Goal: Contribute content

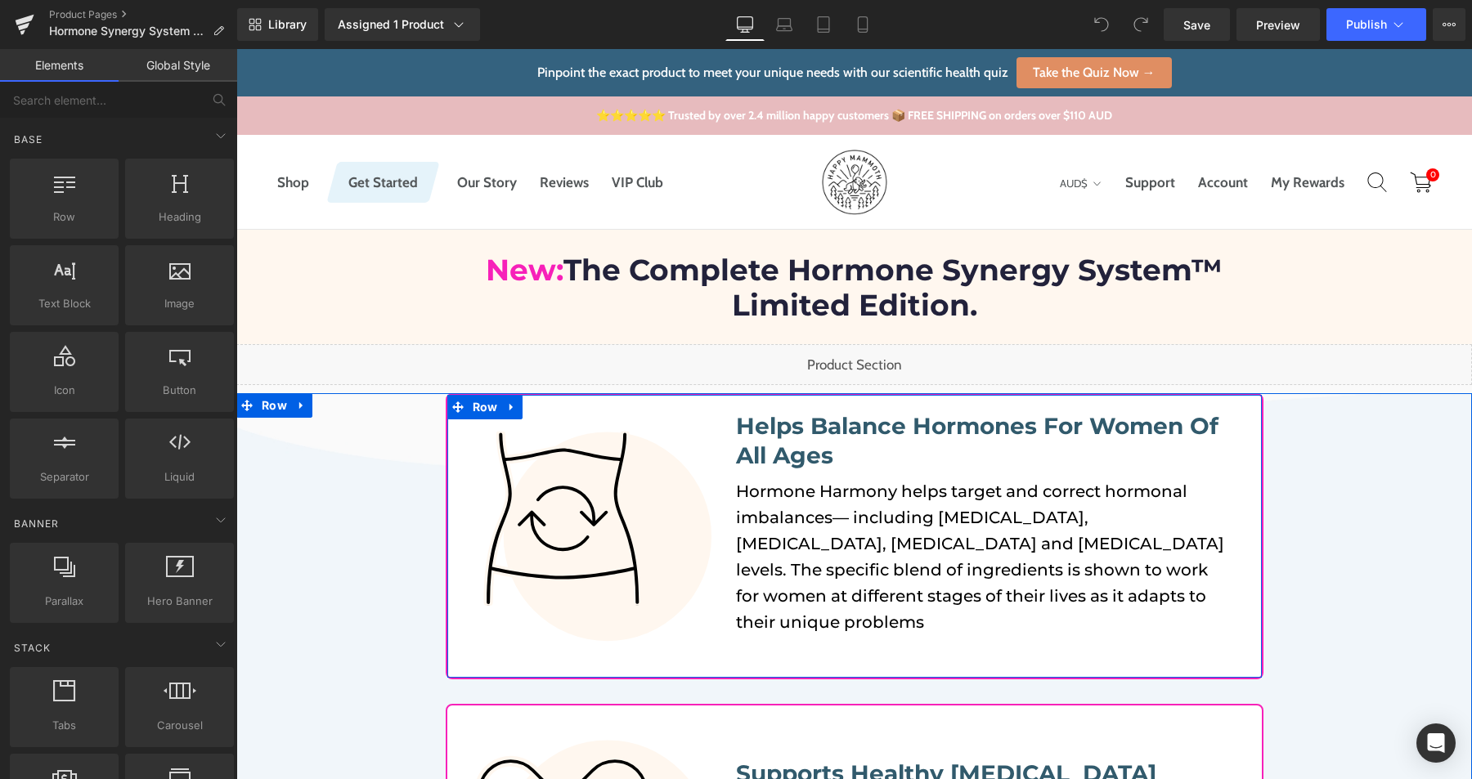
scroll to position [384, 0]
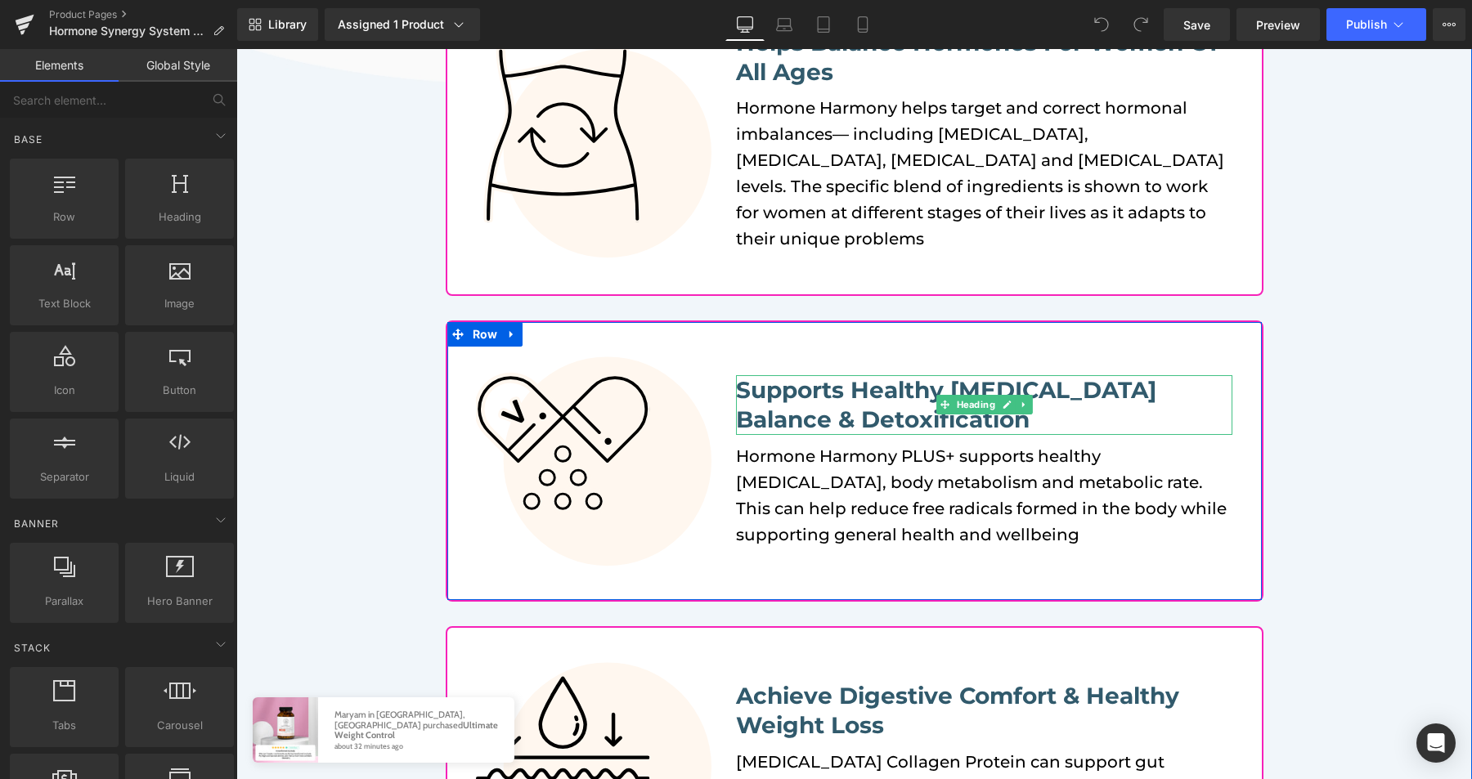
click at [787, 380] on b "Supports Healthy [MEDICAL_DATA] Balance & Detoxification" at bounding box center [946, 404] width 420 height 57
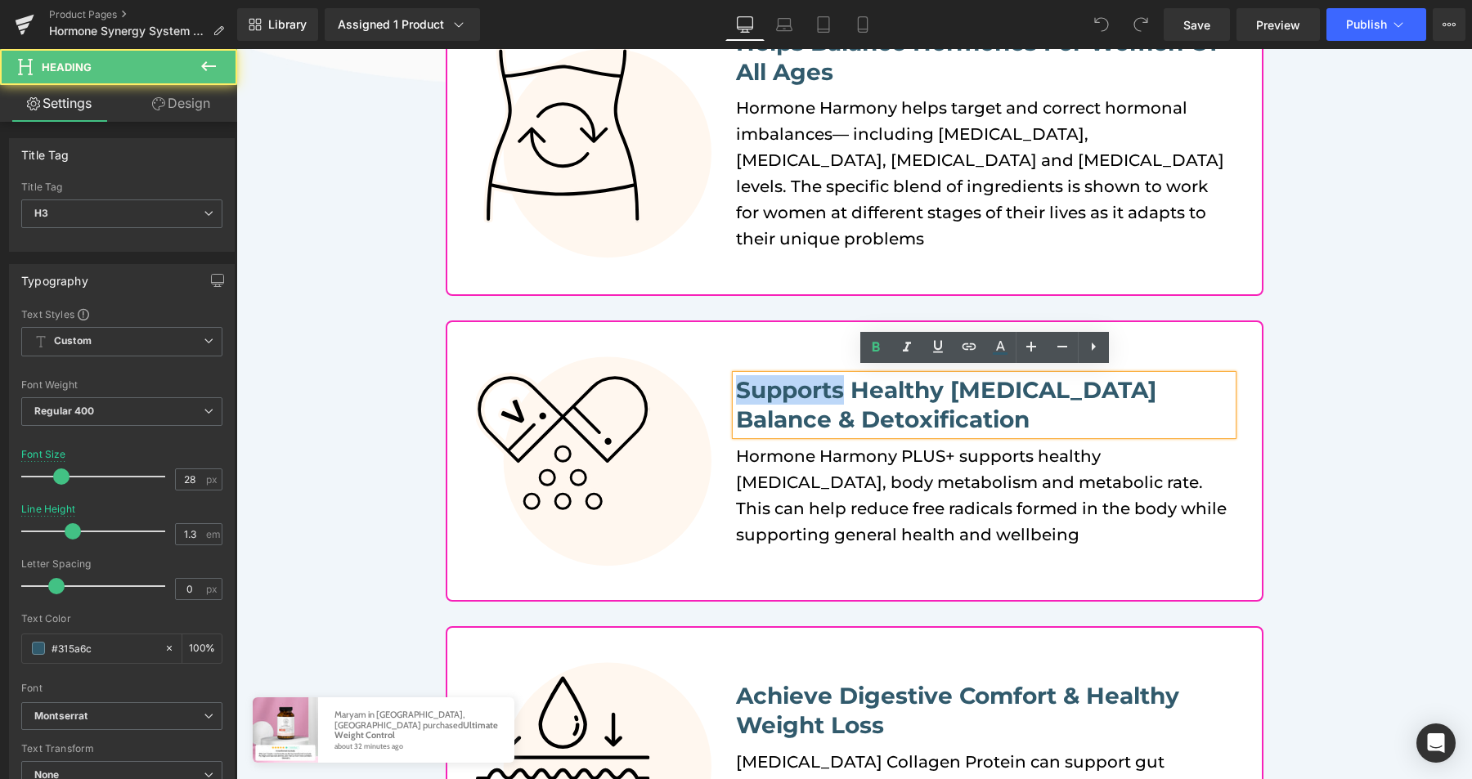
click at [787, 380] on b "Supports Healthy [MEDICAL_DATA] Balance & Detoxification" at bounding box center [946, 404] width 420 height 57
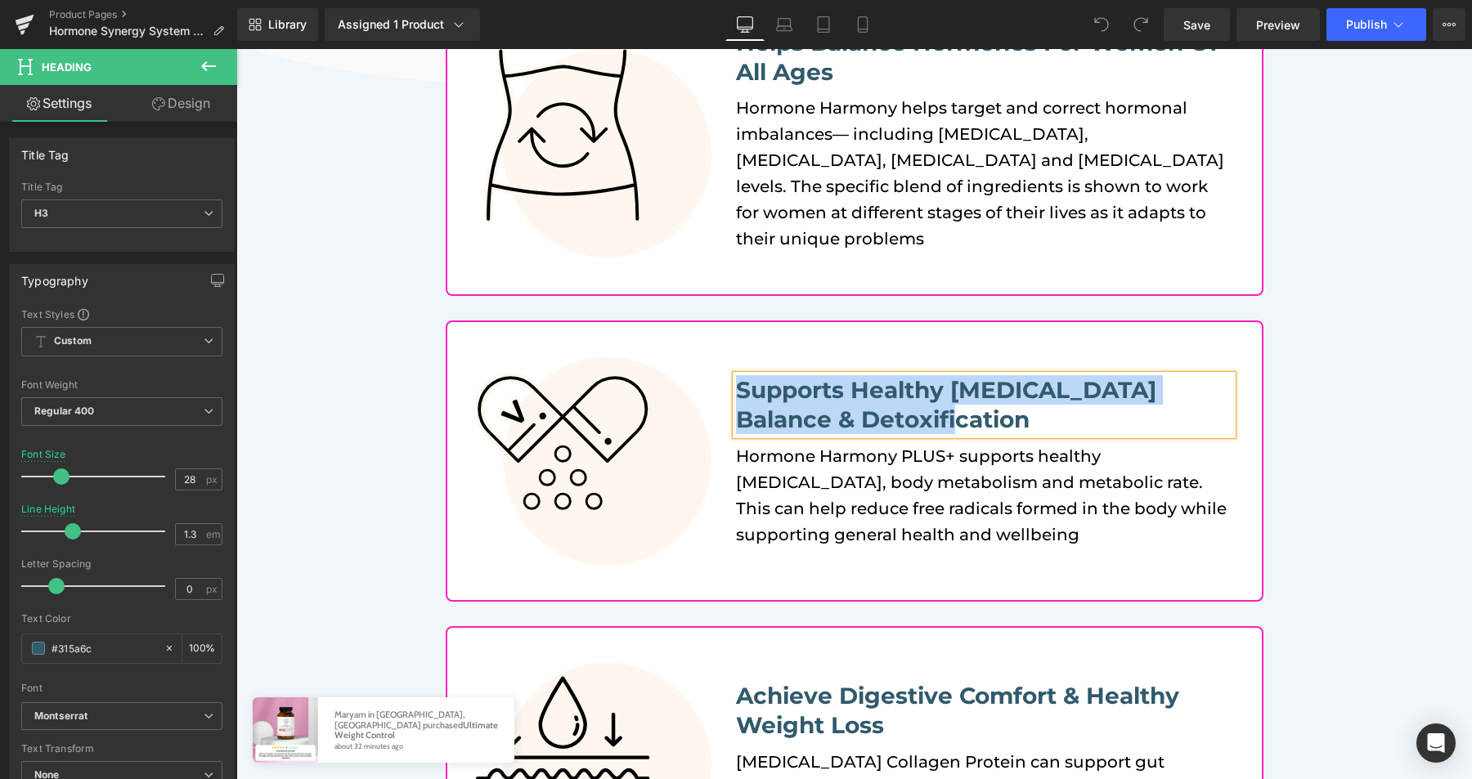
paste div
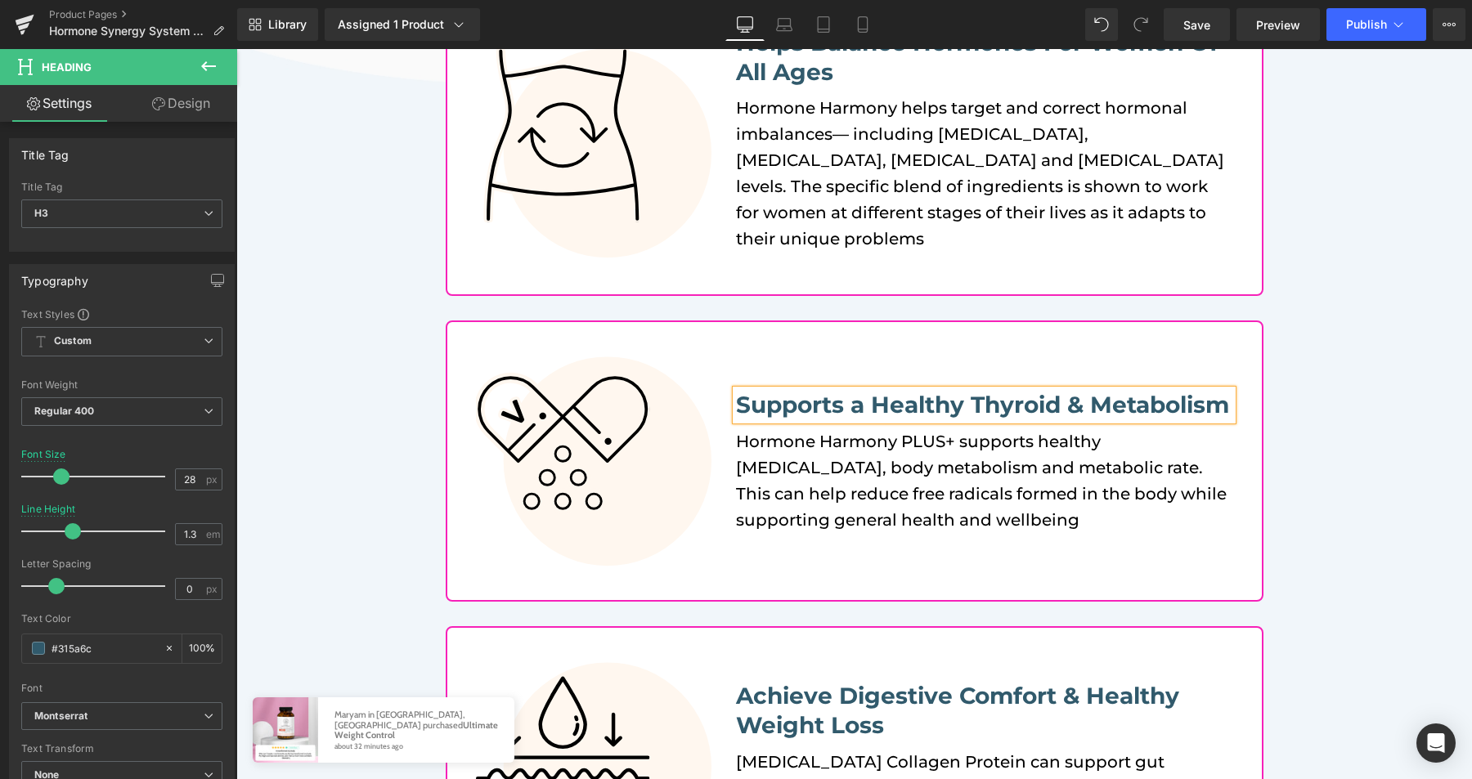
click at [1113, 390] on h3 "Supports a Healthy Thyroid & Metabolism" at bounding box center [984, 404] width 496 height 29
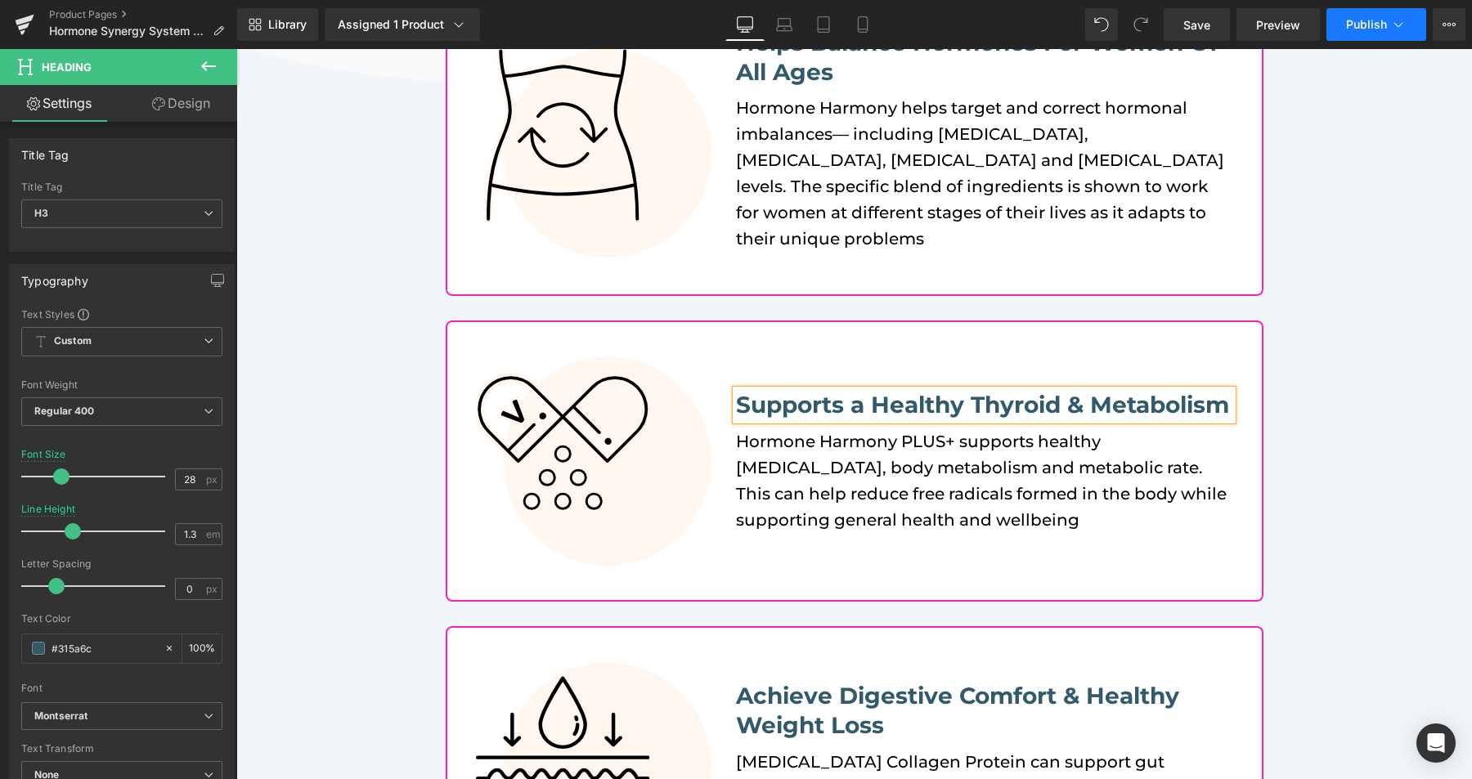
click at [1347, 35] on button "Publish" at bounding box center [1376, 24] width 100 height 33
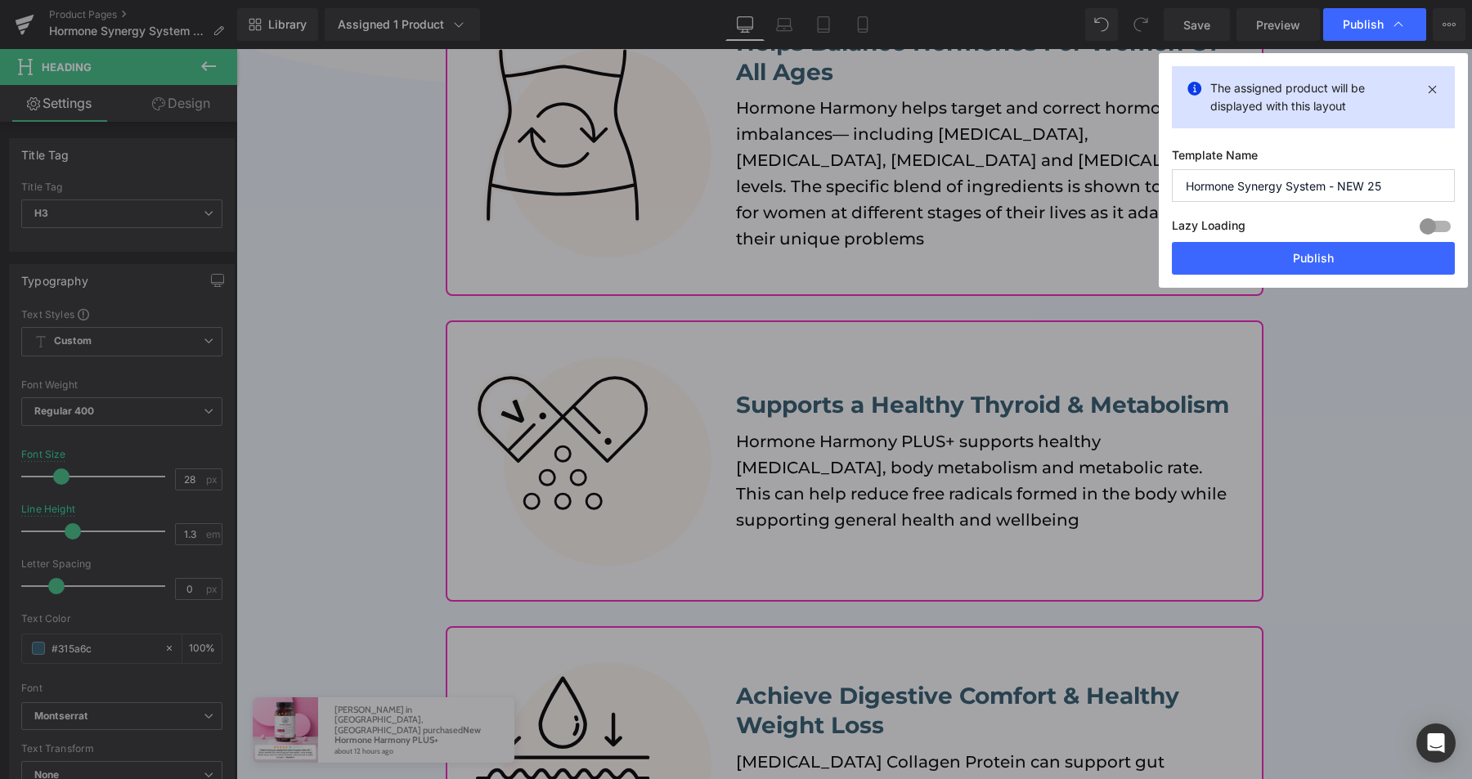
click at [1263, 240] on div "Lazy Loading Build Upgrade plan to unlock" at bounding box center [1313, 228] width 283 height 27
click at [1263, 248] on button "Publish" at bounding box center [1313, 258] width 283 height 33
